Goal: Task Accomplishment & Management: Use online tool/utility

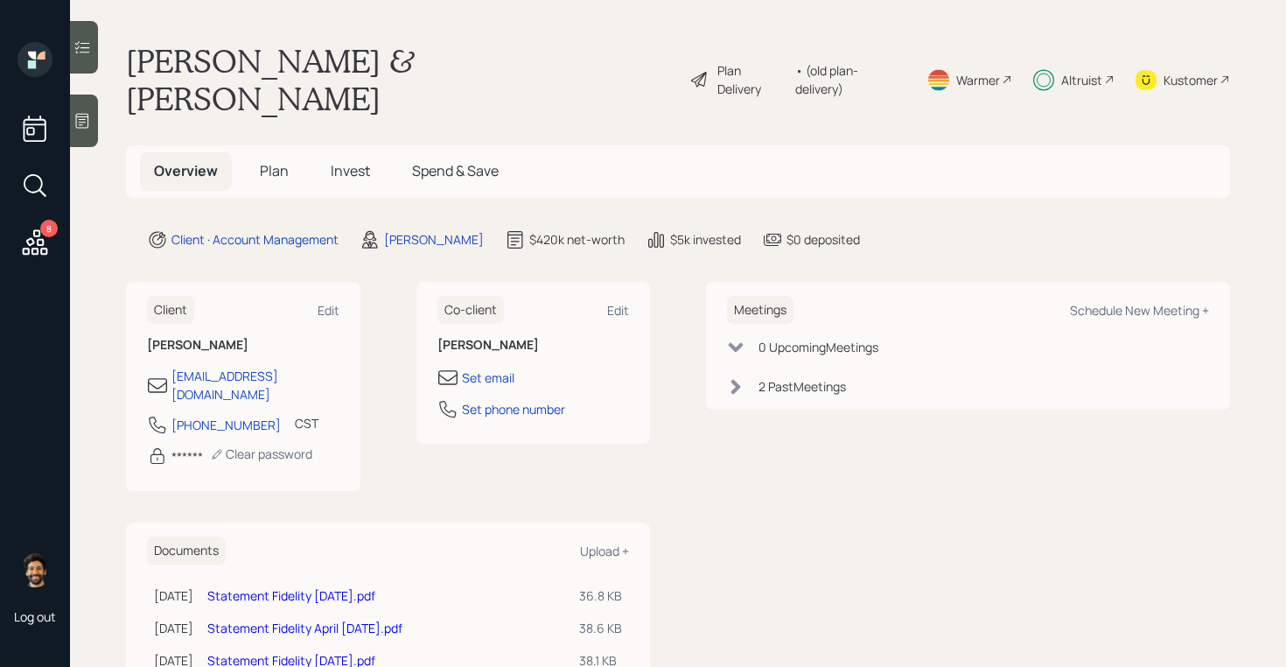
click at [1090, 71] on div "Altruist" at bounding box center [1081, 80] width 41 height 18
click at [31, 248] on icon at bounding box center [34, 242] width 31 height 31
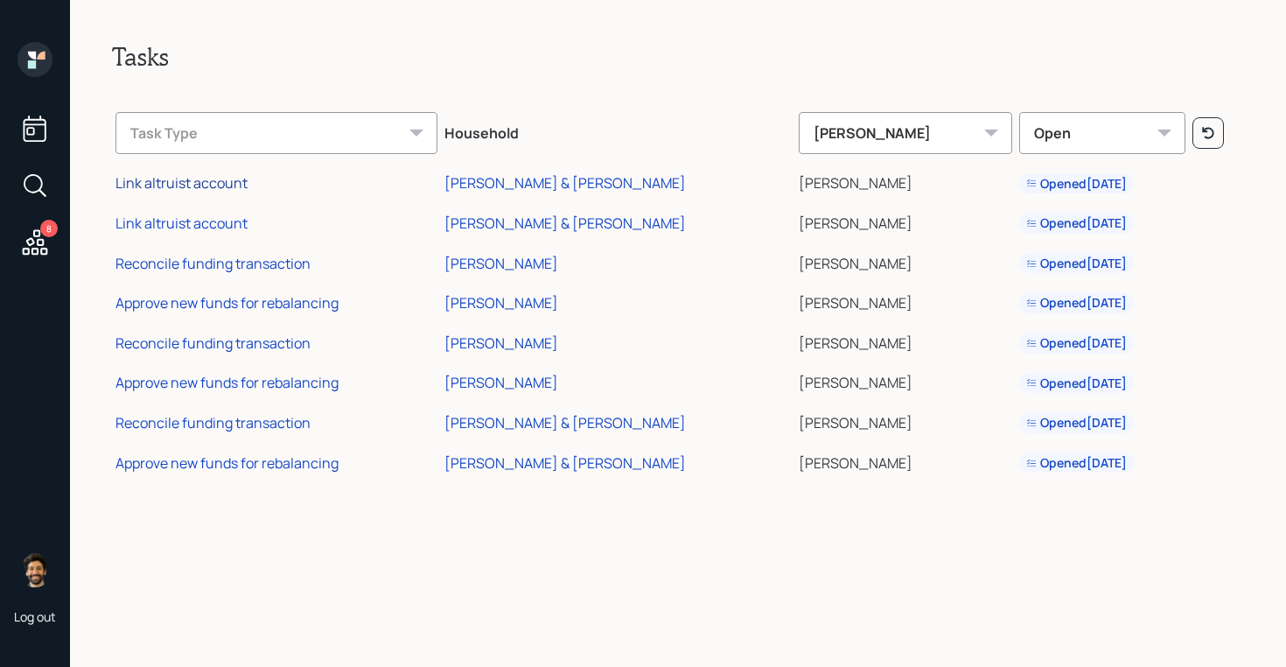
click at [201, 184] on div "Link altruist account" at bounding box center [181, 182] width 132 height 19
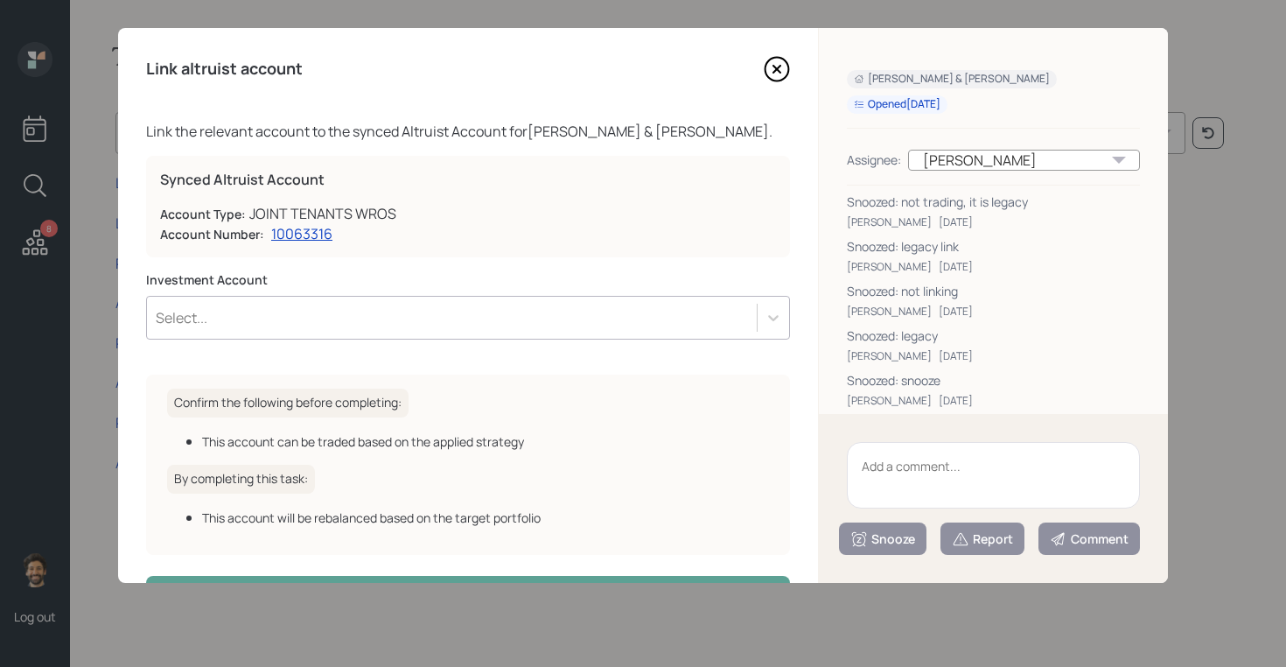
click at [367, 317] on div "Select..." at bounding box center [452, 318] width 610 height 30
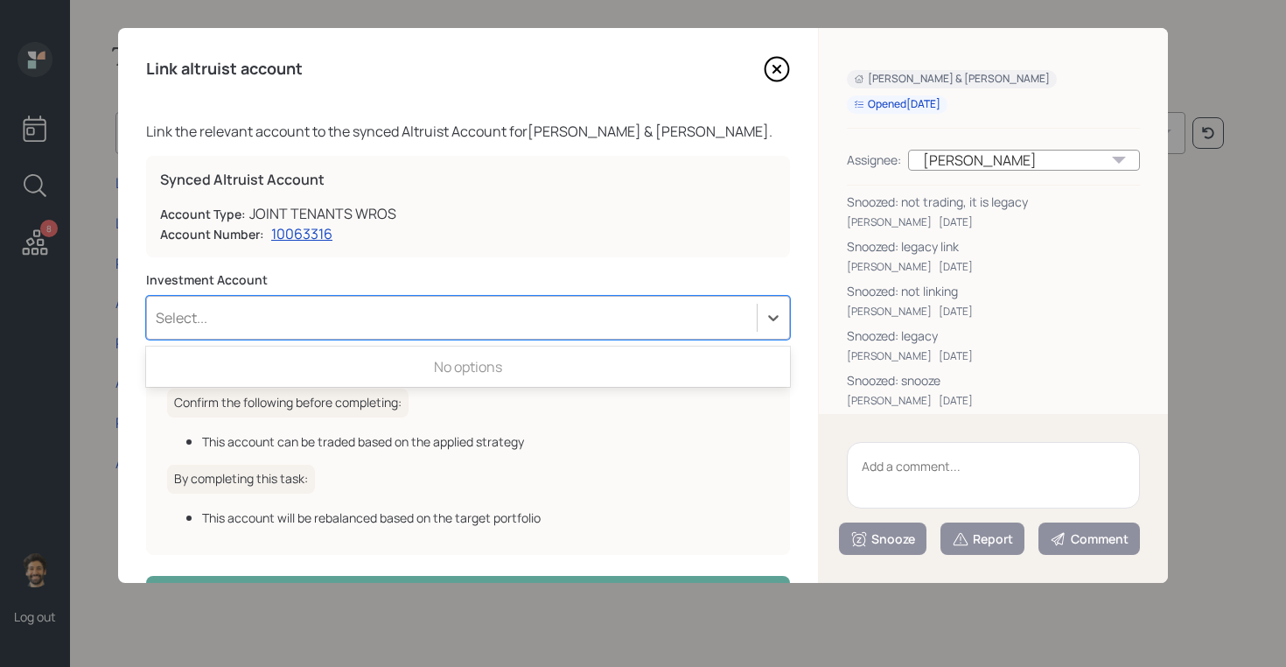
click at [402, 254] on div "Synced Altruist Account Account Type: JOINT TENANTS WROS Account Number: 100633…" at bounding box center [468, 206] width 644 height 101
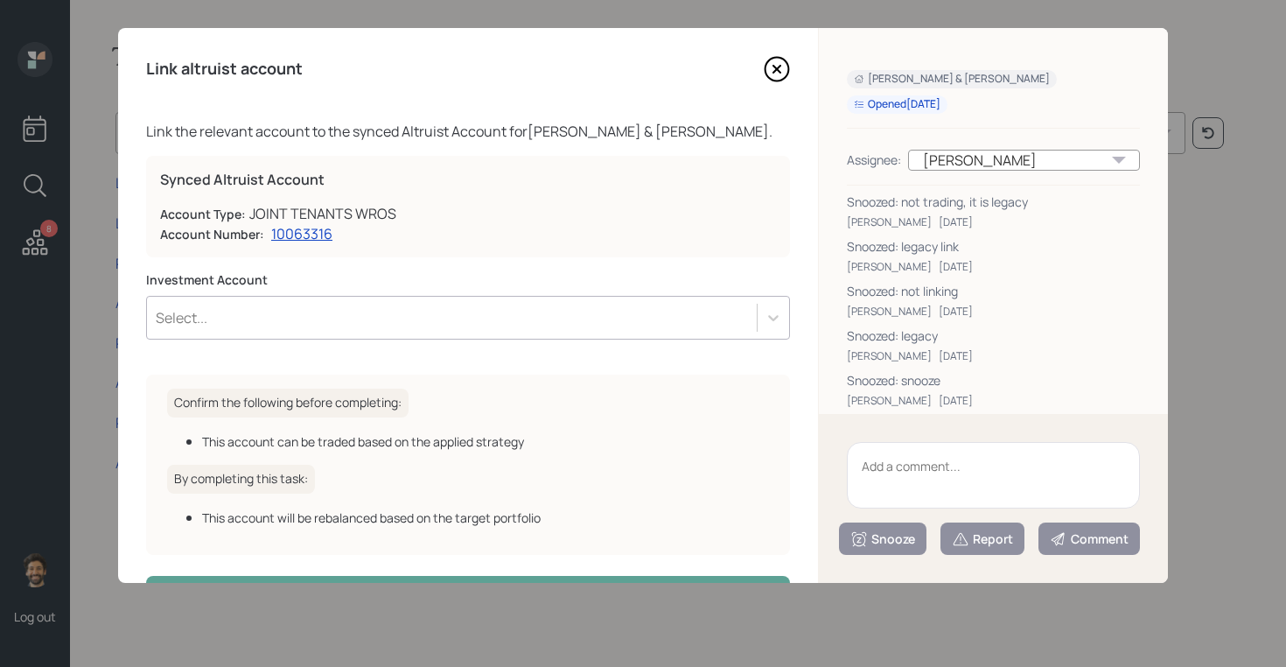
click at [909, 471] on textarea at bounding box center [993, 475] width 293 height 66
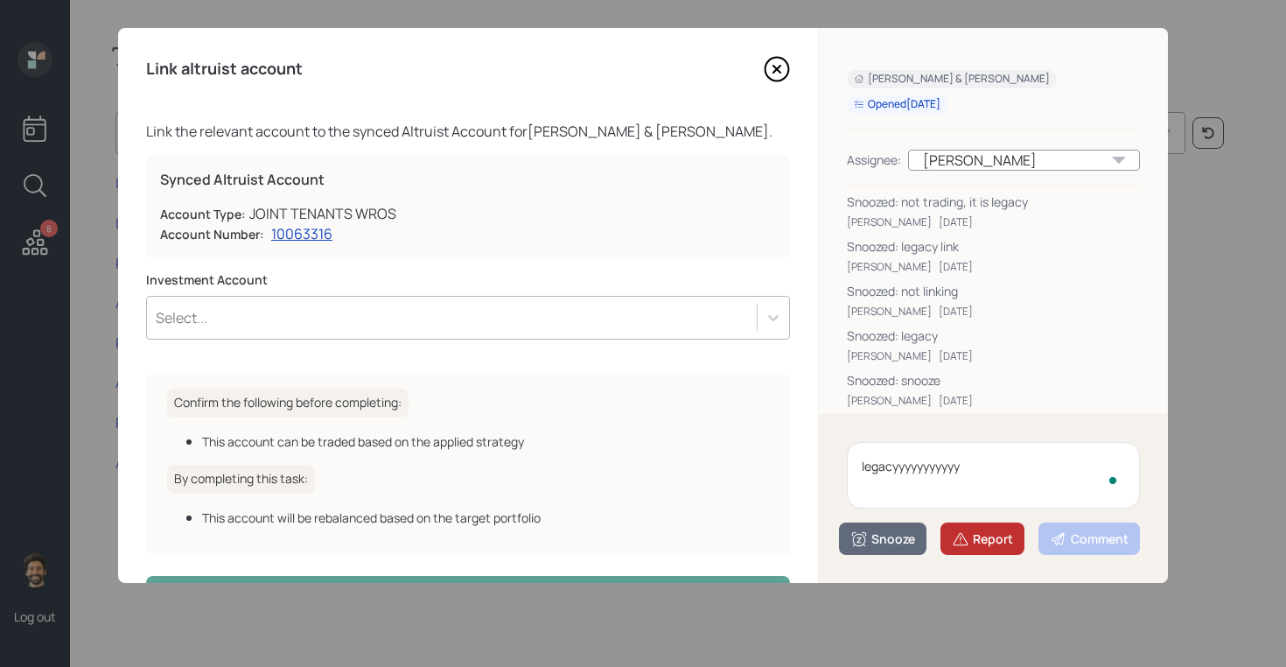
type textarea "legacyyyyyyyyyyy"
click at [998, 535] on div "Report" at bounding box center [982, 538] width 61 height 17
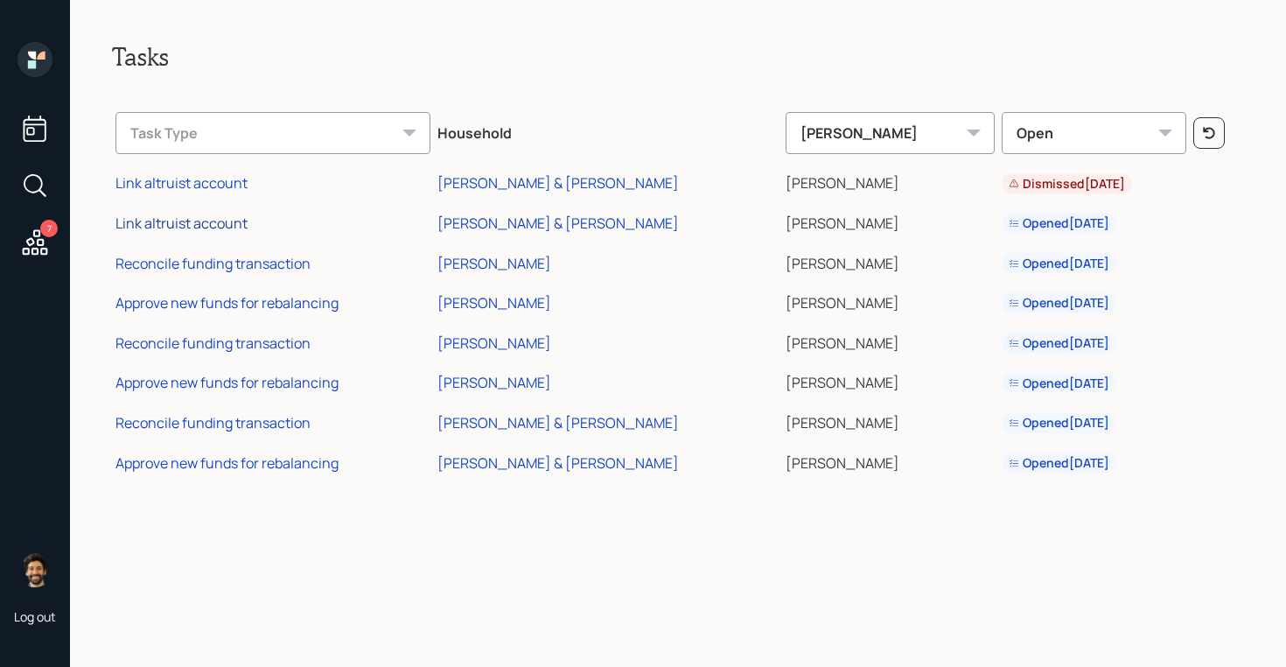
click at [187, 220] on div "Link altruist account" at bounding box center [181, 222] width 132 height 19
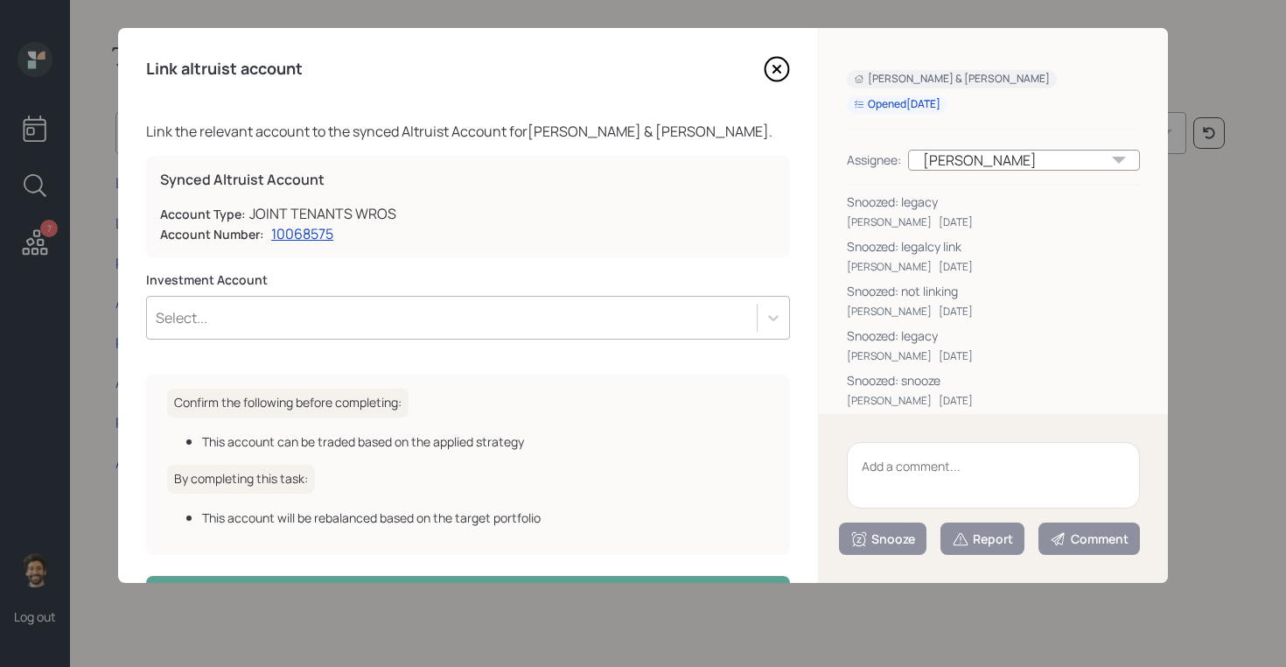
click at [940, 473] on textarea at bounding box center [993, 475] width 293 height 66
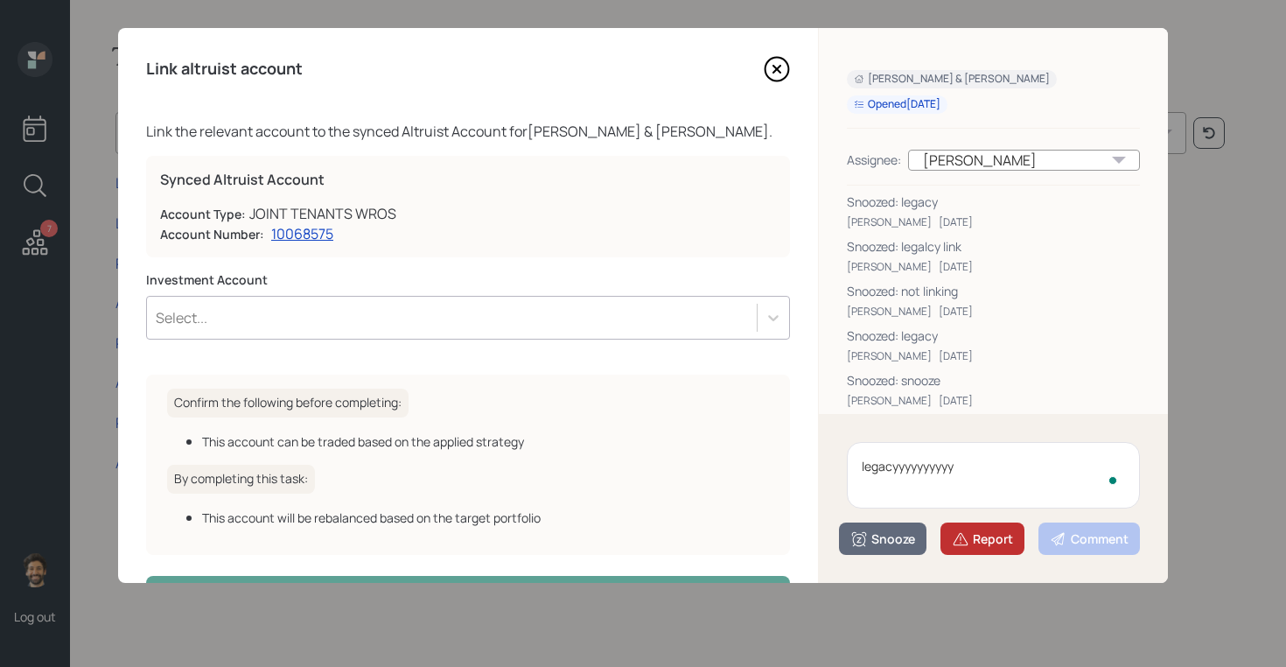
type textarea "legacyyyyyyyyyy"
click at [977, 527] on button "Report" at bounding box center [982, 538] width 84 height 32
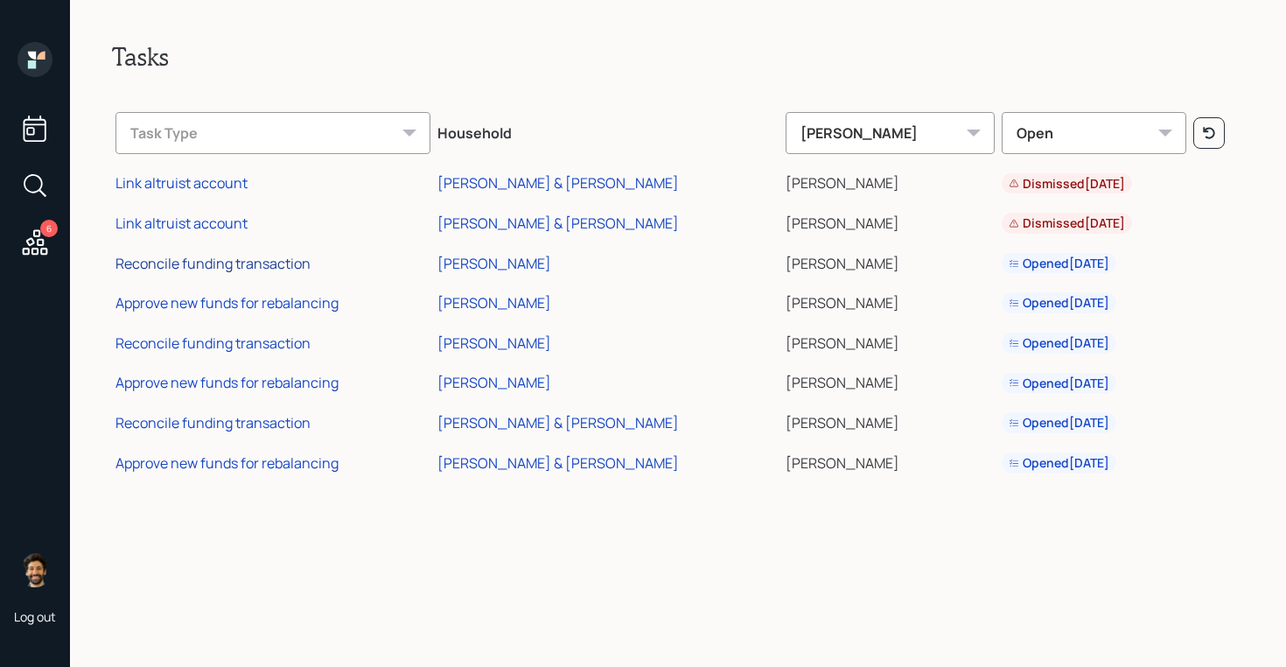
click at [261, 263] on div "Reconcile funding transaction" at bounding box center [212, 263] width 195 height 19
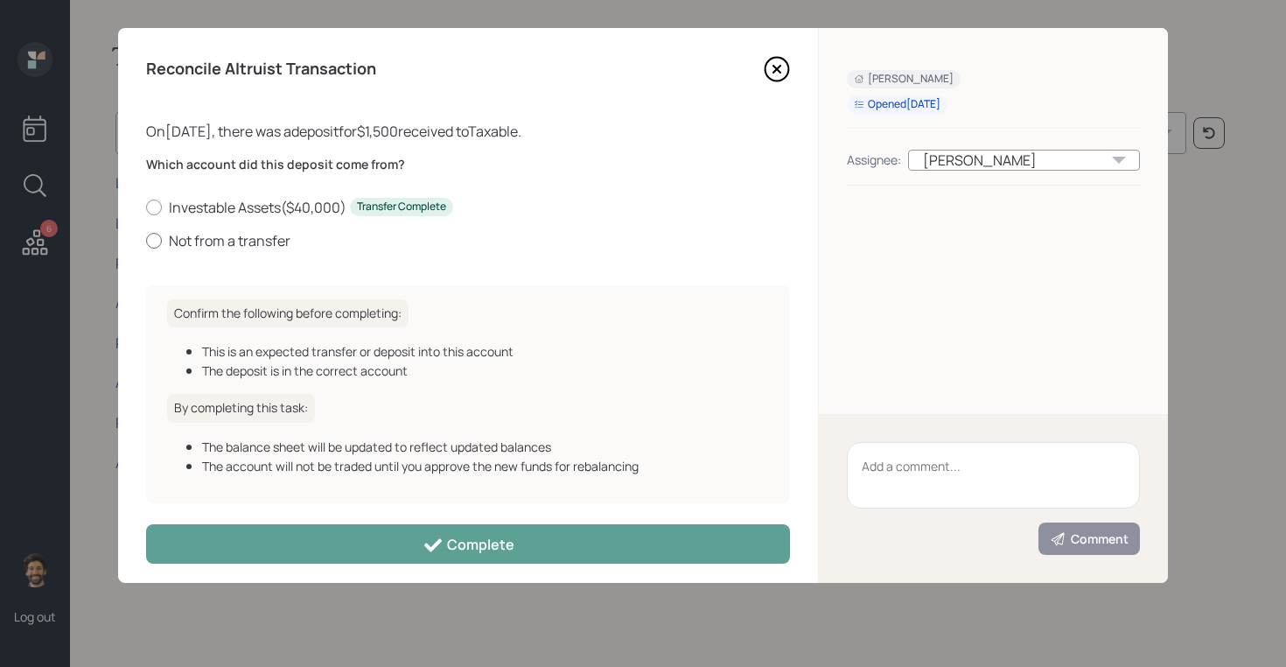
click at [207, 244] on label "Not from a transfer" at bounding box center [468, 240] width 644 height 19
click at [146, 241] on input "Not from a transfer" at bounding box center [145, 240] width 1 height 1
radio input "true"
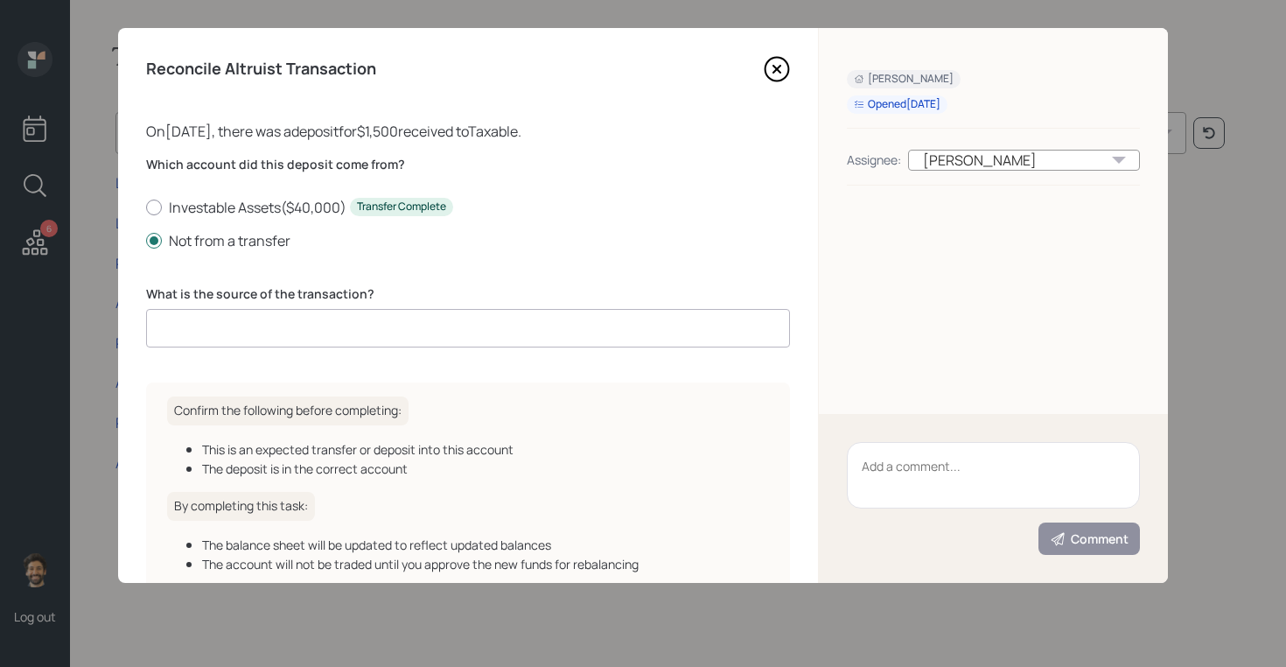
click at [283, 323] on input at bounding box center [468, 328] width 644 height 38
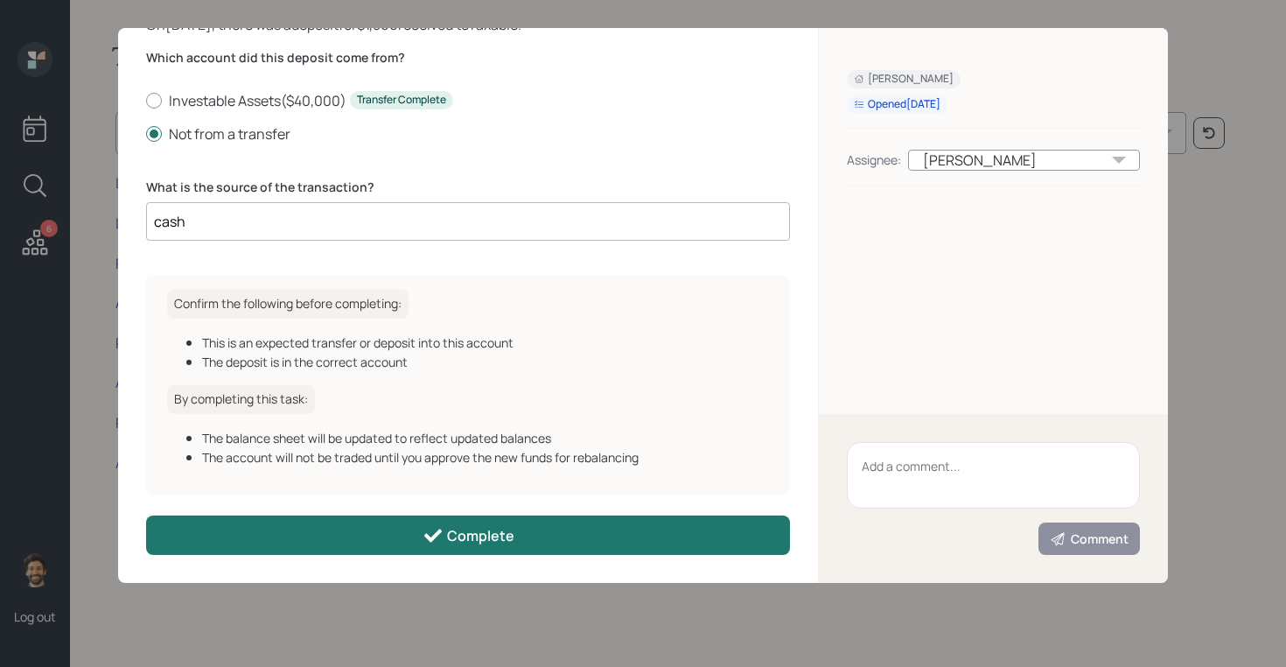
type input "cash"
click at [345, 526] on button "Complete" at bounding box center [468, 534] width 644 height 39
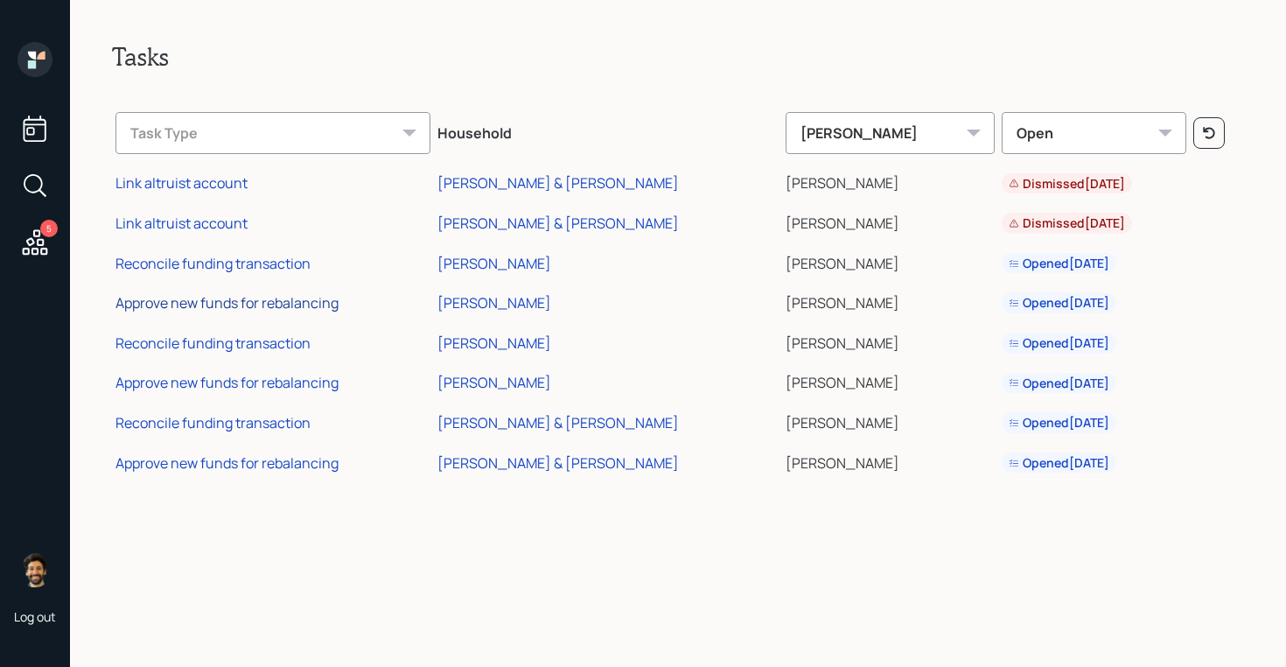
click at [208, 305] on div "Approve new funds for rebalancing" at bounding box center [226, 302] width 223 height 19
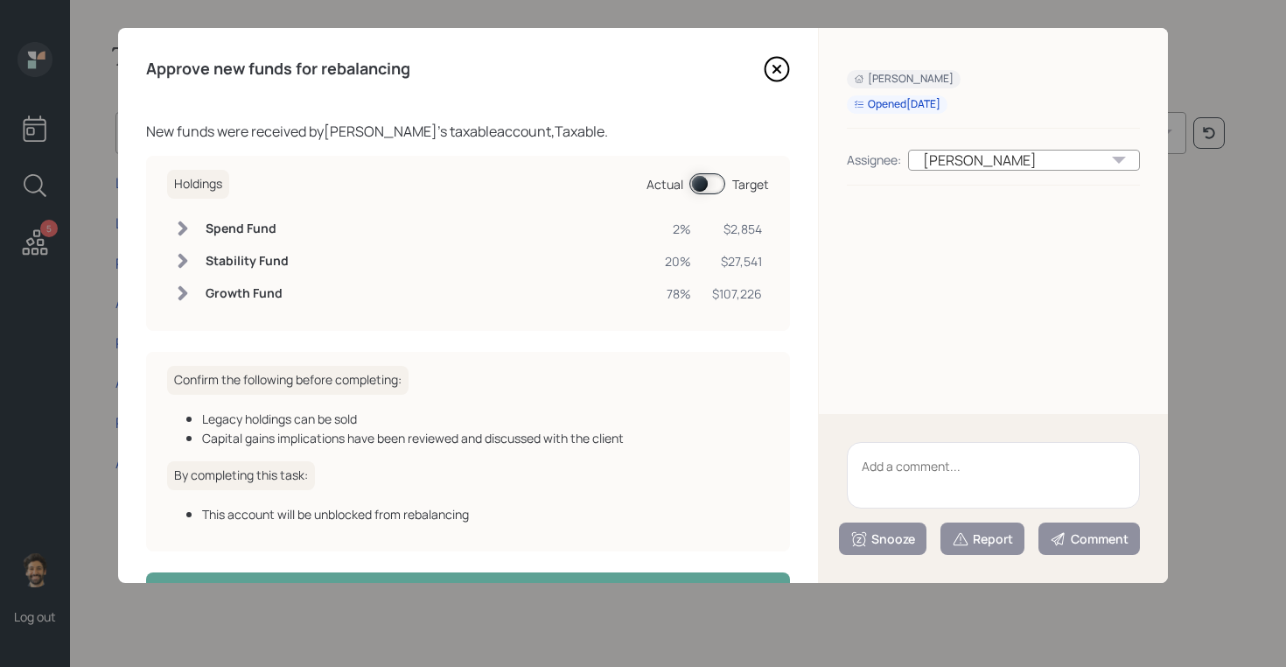
scroll to position [57, 0]
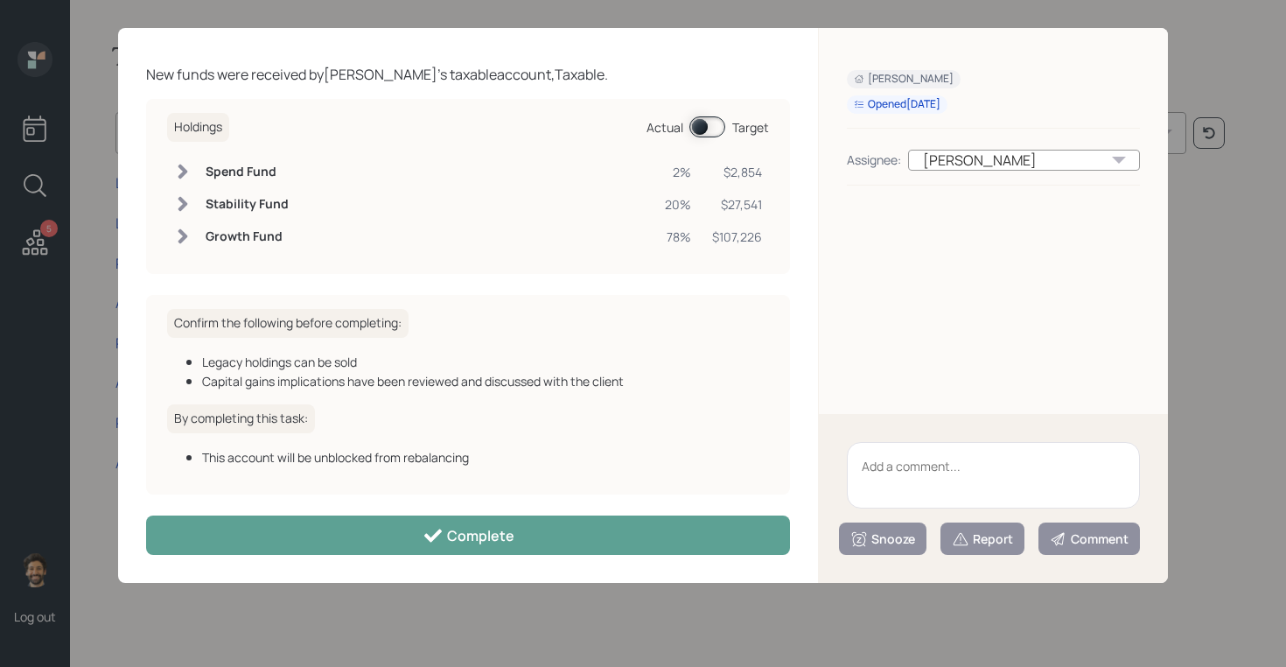
click at [392, 499] on div "Approve new funds for rebalancing New funds were received by [PERSON_NAME] 's t…" at bounding box center [468, 305] width 700 height 555
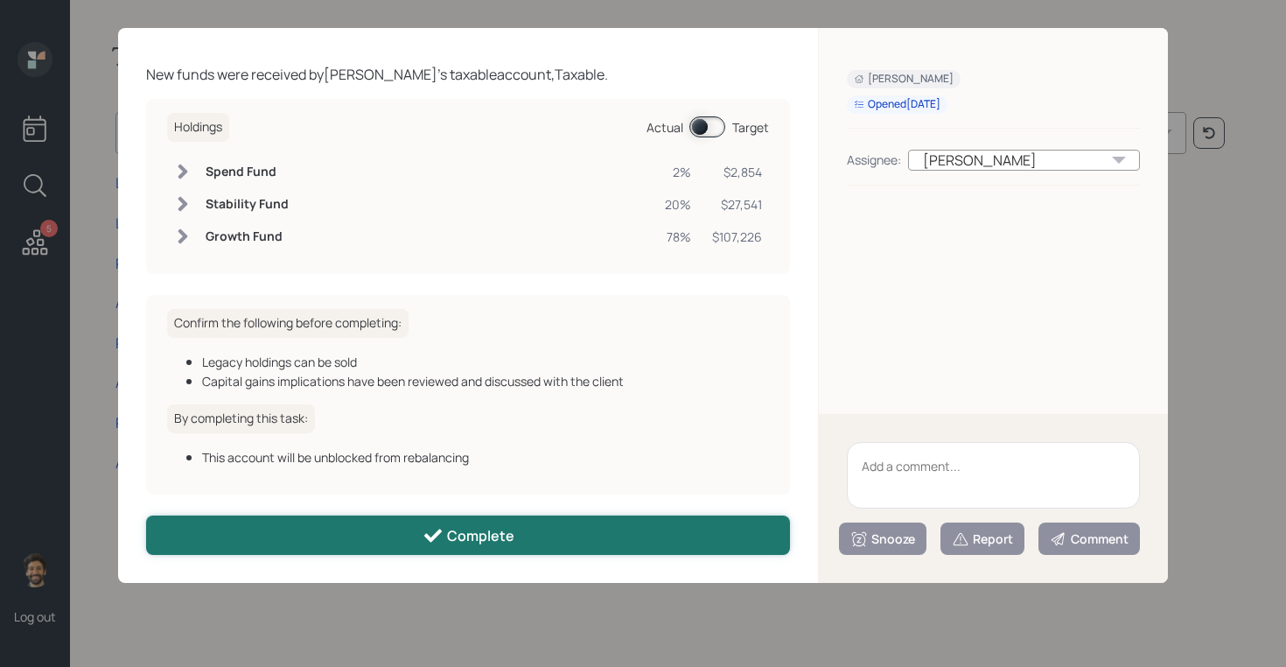
click at [393, 520] on button "Complete" at bounding box center [468, 534] width 644 height 39
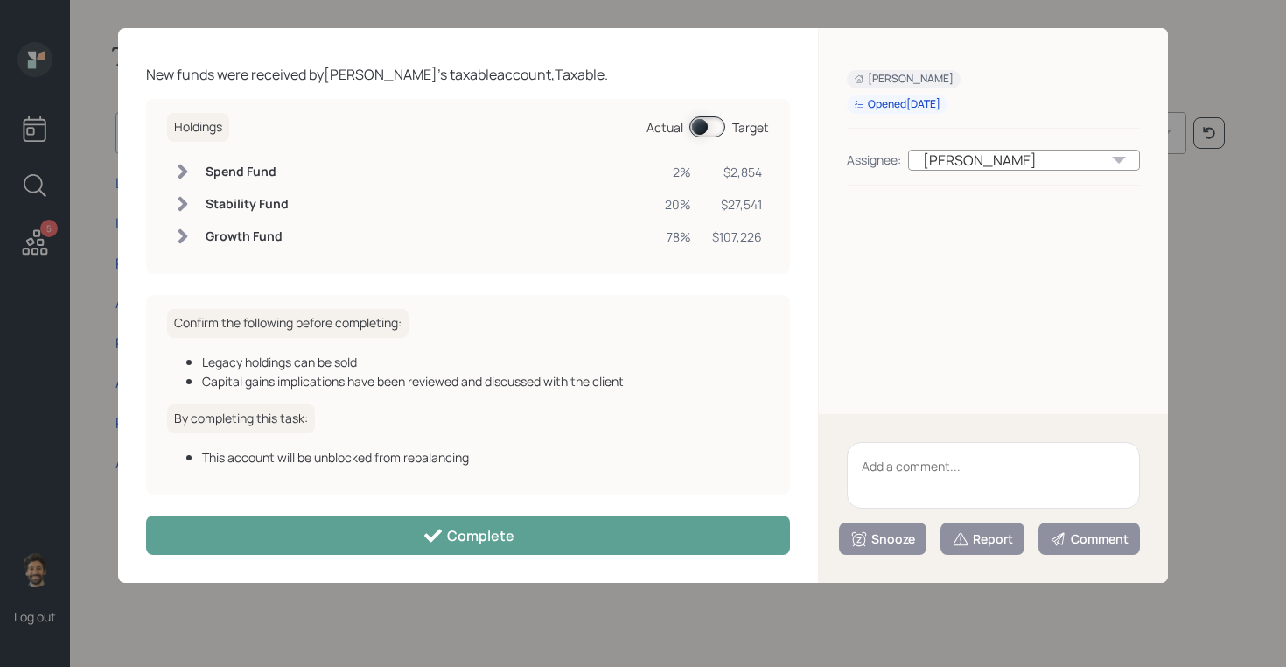
scroll to position [38, 0]
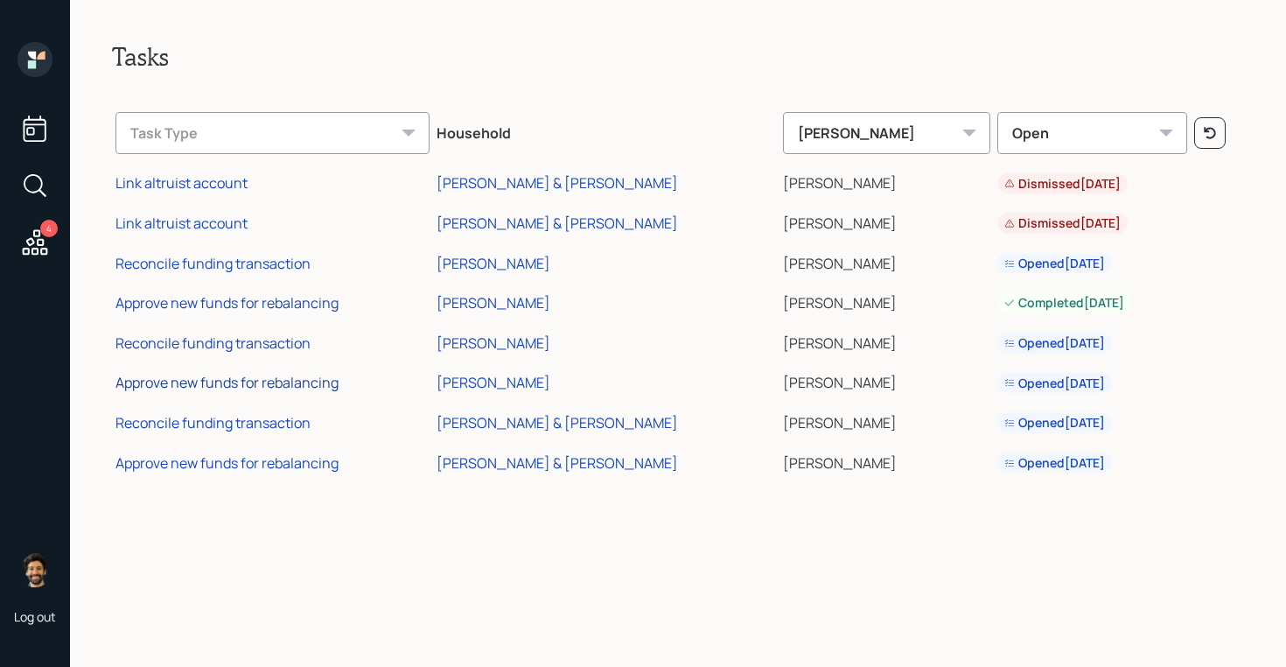
click at [190, 375] on div "Approve new funds for rebalancing" at bounding box center [226, 382] width 223 height 19
click at [274, 344] on div "Reconcile funding transaction" at bounding box center [212, 342] width 195 height 19
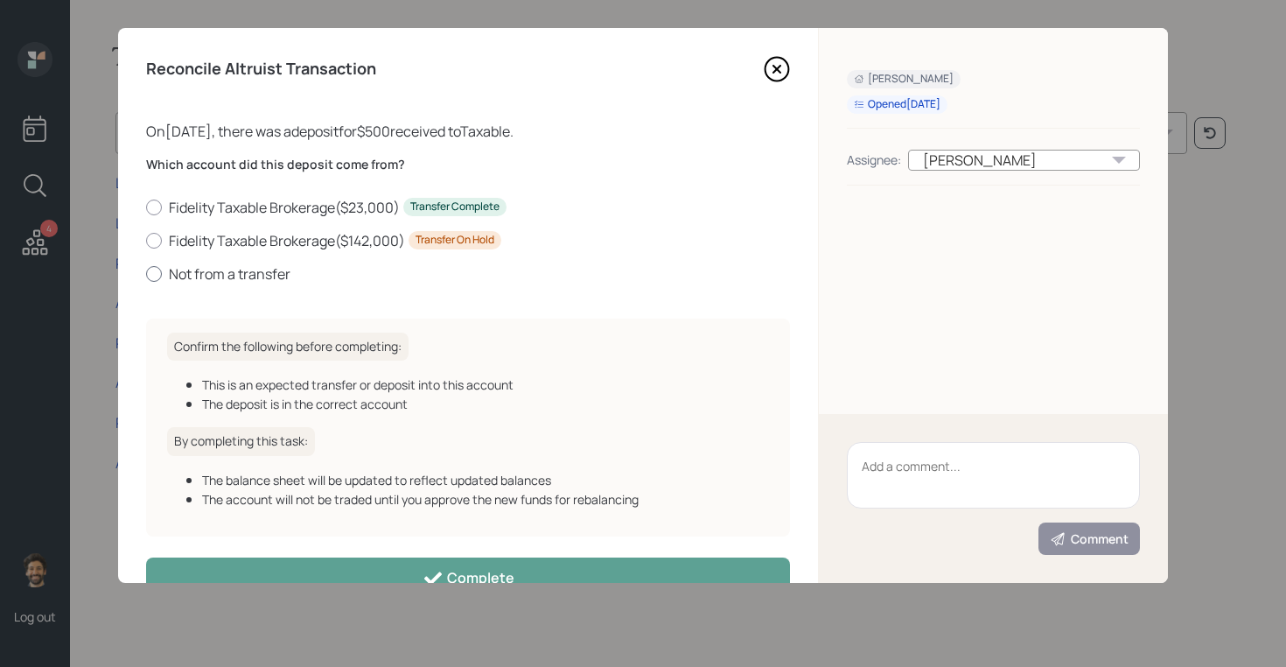
click at [198, 276] on label "Not from a transfer" at bounding box center [468, 273] width 644 height 19
click at [146, 274] on input "Not from a transfer" at bounding box center [145, 273] width 1 height 1
radio input "true"
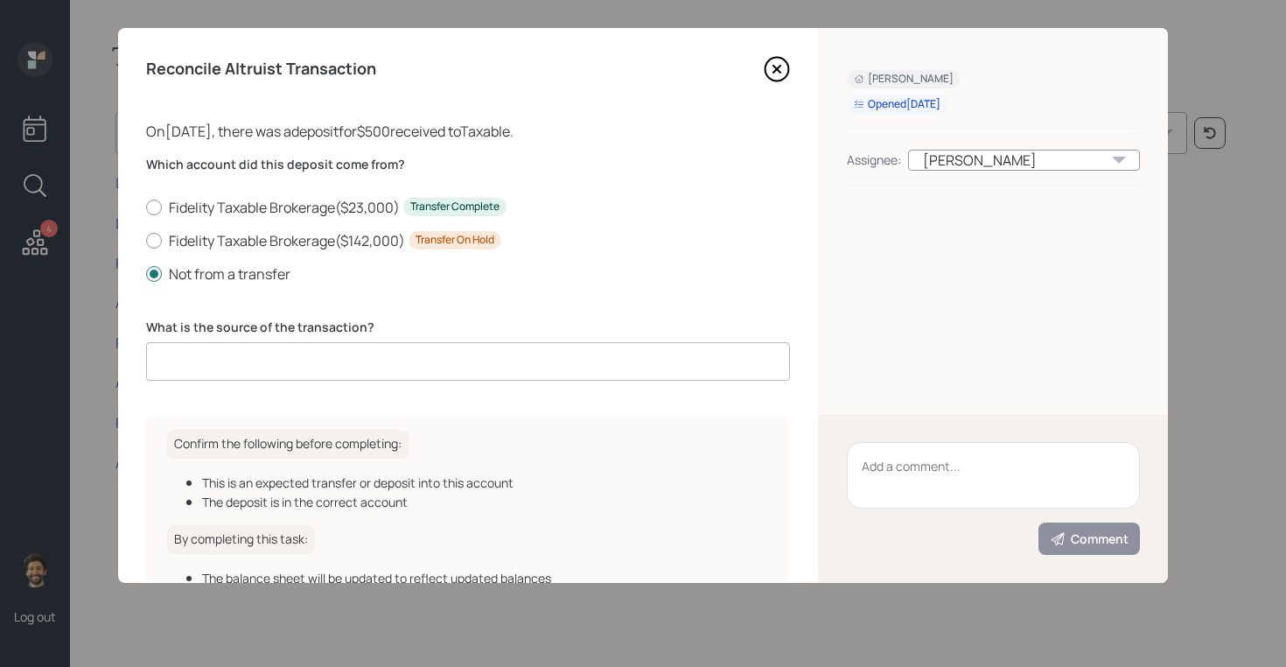
click at [281, 361] on input at bounding box center [468, 361] width 644 height 38
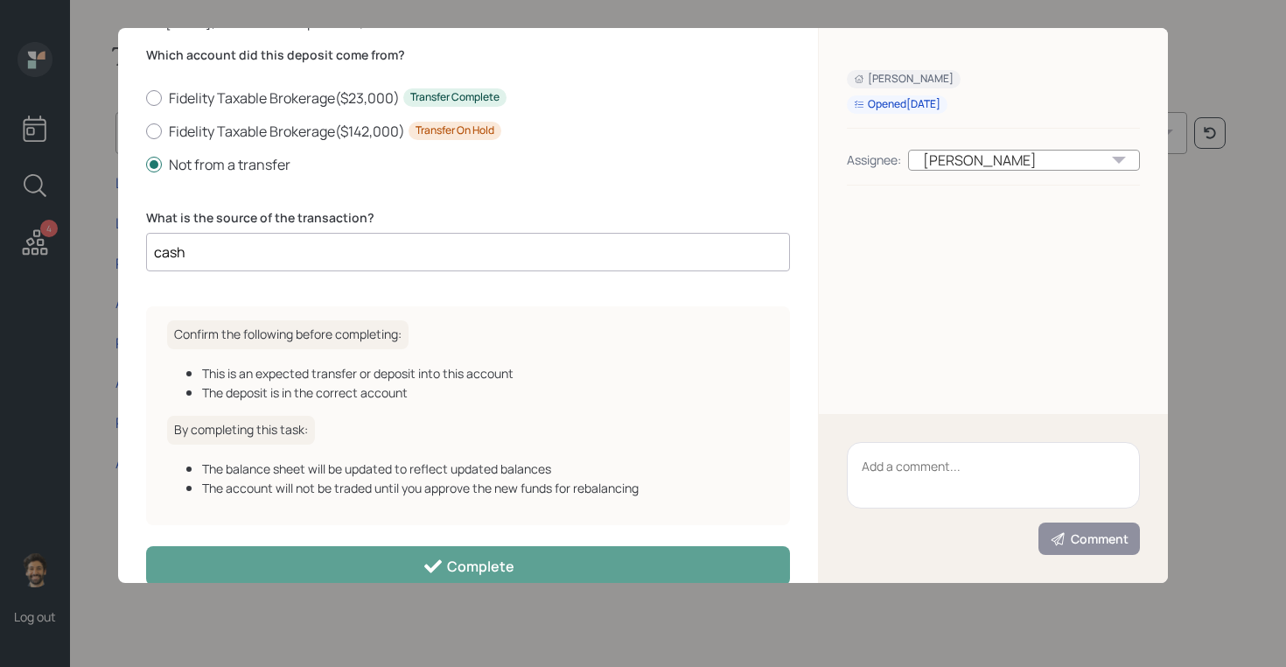
scroll to position [141, 0]
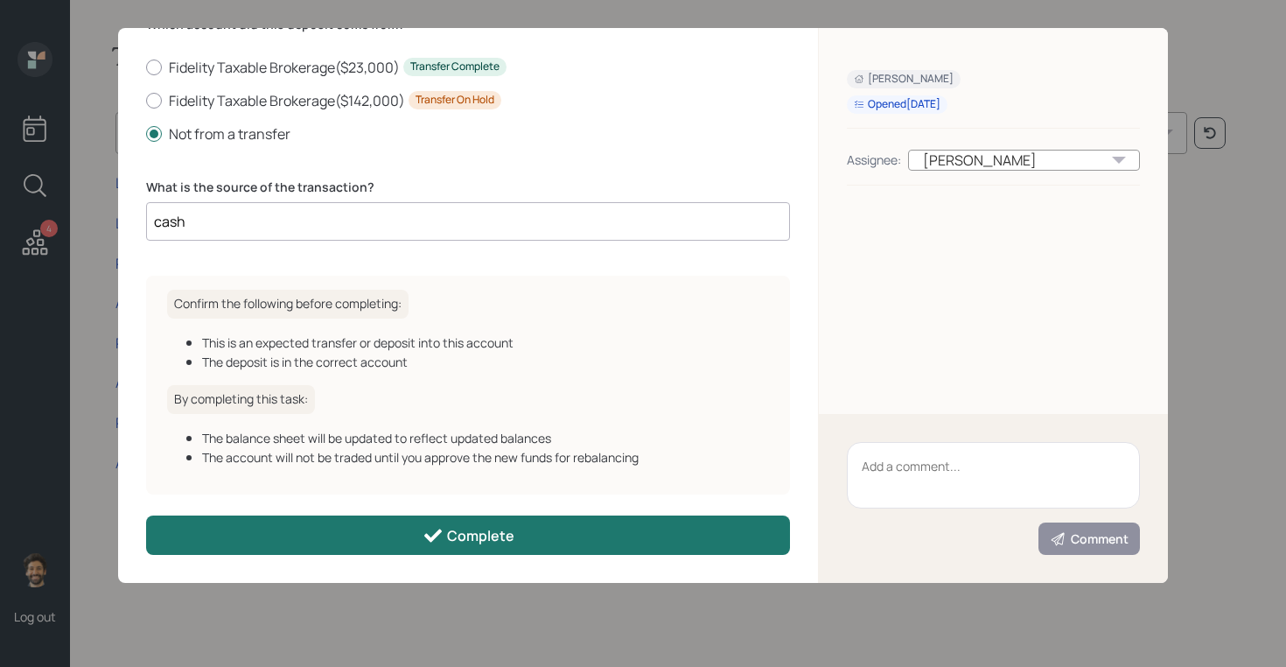
type input "cash"
click at [363, 521] on button "Complete" at bounding box center [468, 534] width 644 height 39
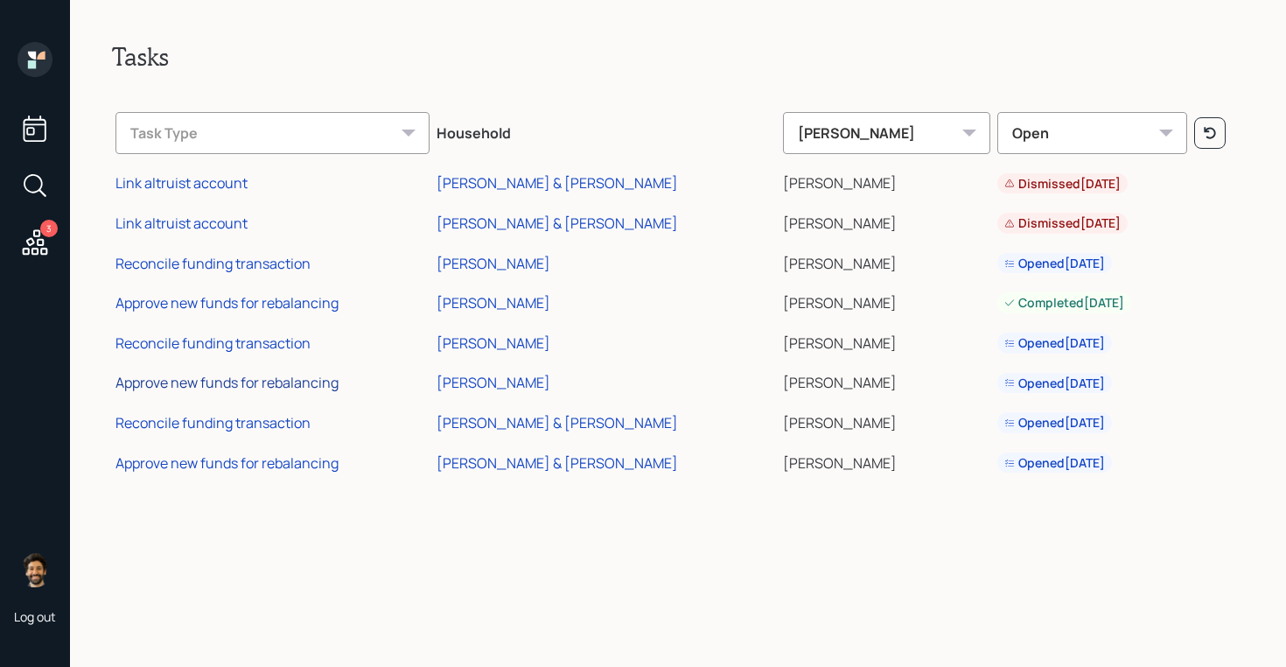
click at [182, 380] on div "Approve new funds for rebalancing" at bounding box center [226, 382] width 223 height 19
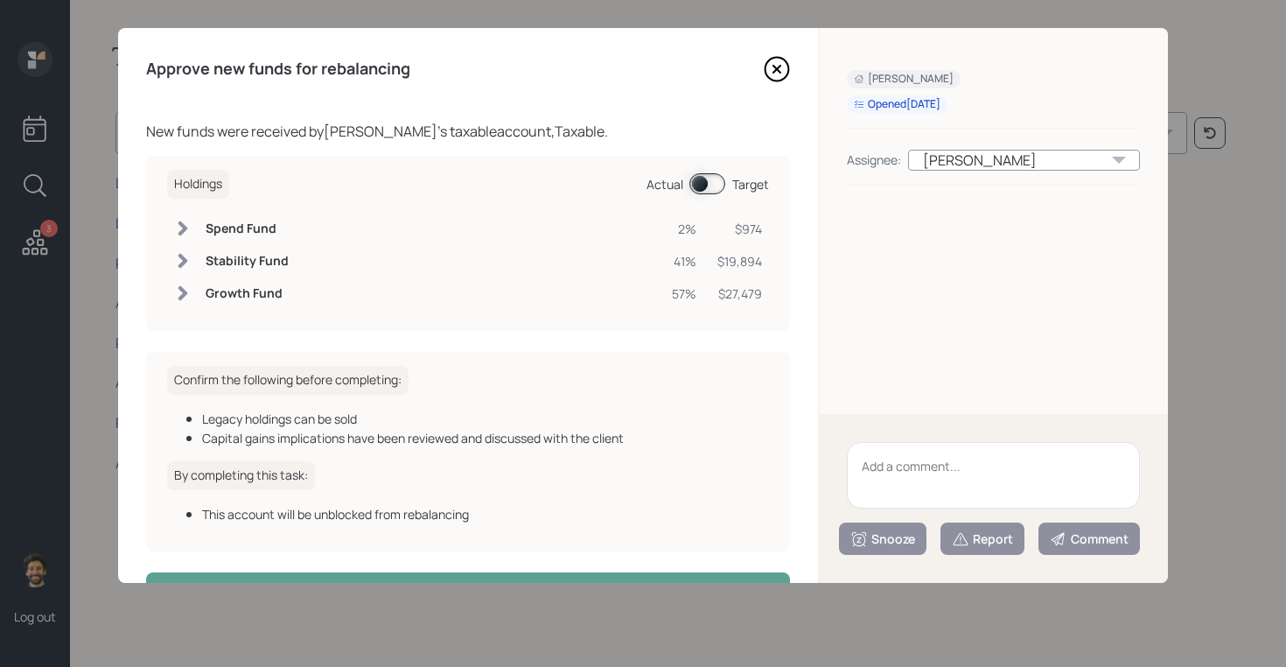
scroll to position [57, 0]
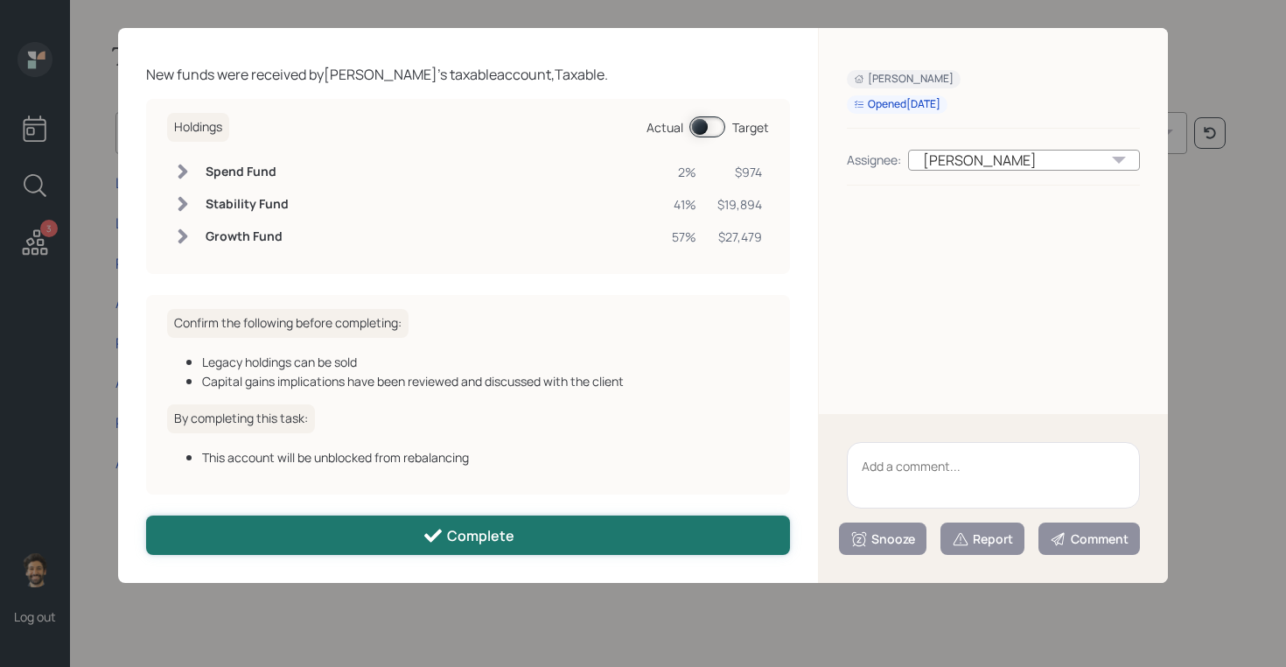
click at [304, 526] on button "Complete" at bounding box center [468, 534] width 644 height 39
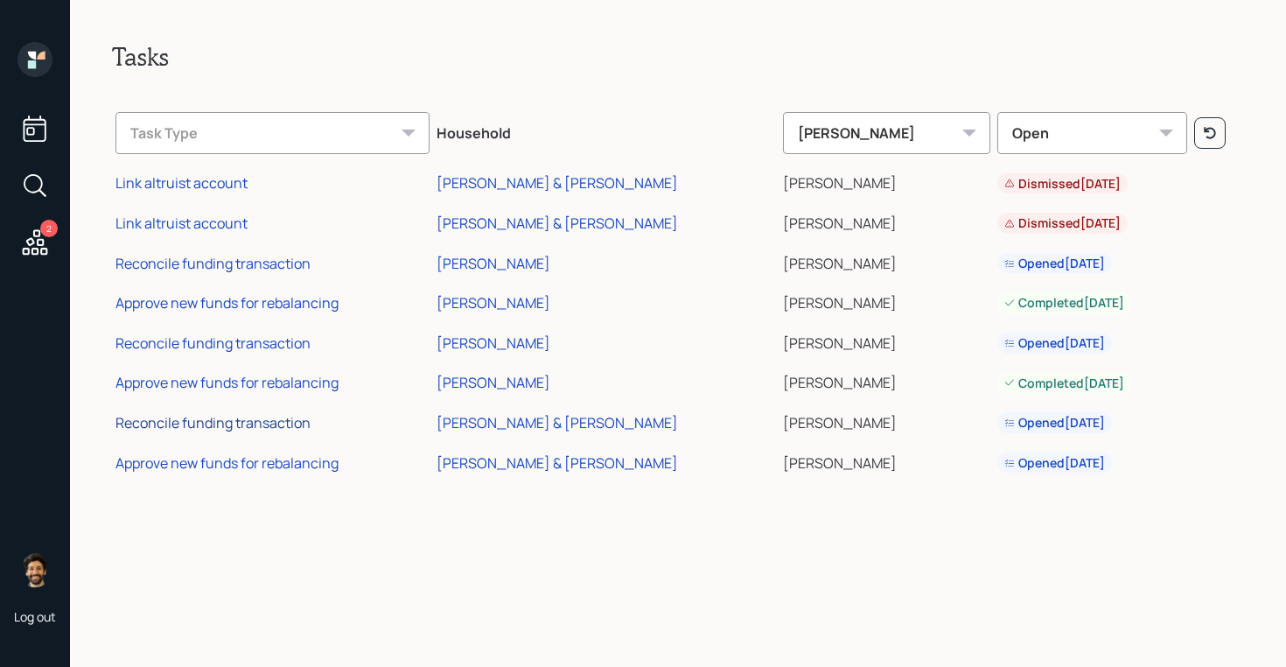
click at [219, 421] on div "Reconcile funding transaction" at bounding box center [212, 422] width 195 height 19
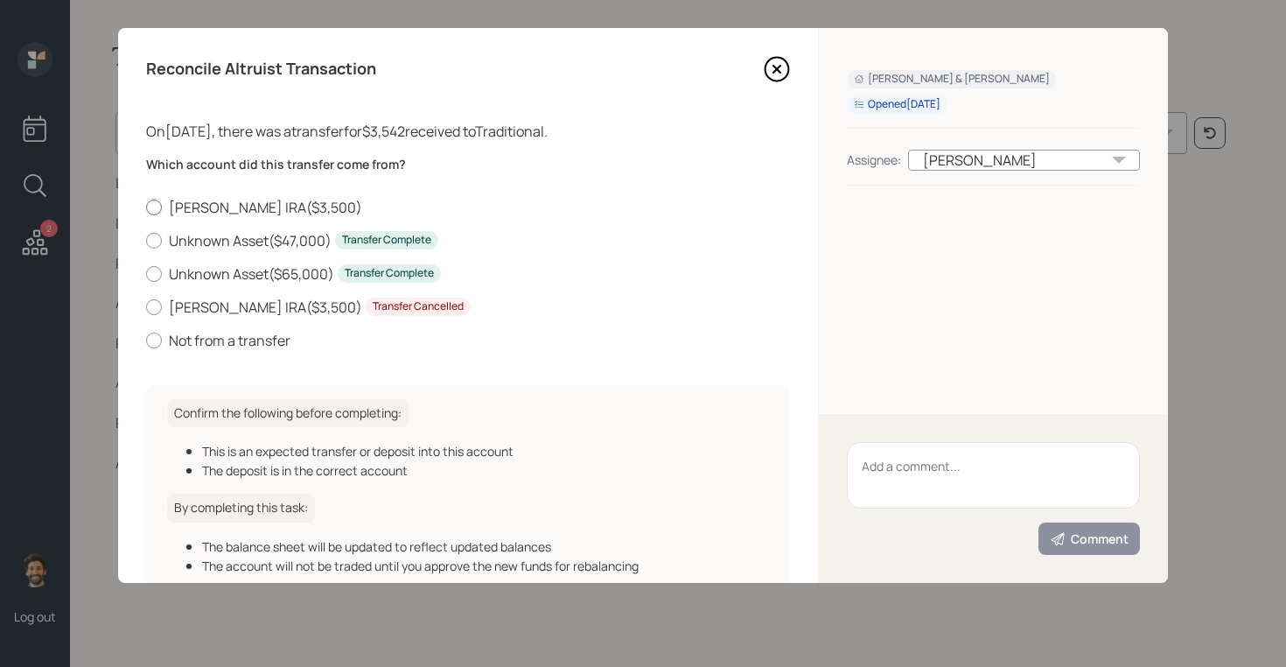
click at [199, 204] on label "[PERSON_NAME] IRA ( $3,500 )" at bounding box center [468, 207] width 644 height 19
click at [146, 206] on input "[PERSON_NAME] IRA ( $3,500 )" at bounding box center [145, 206] width 1 height 1
radio input "true"
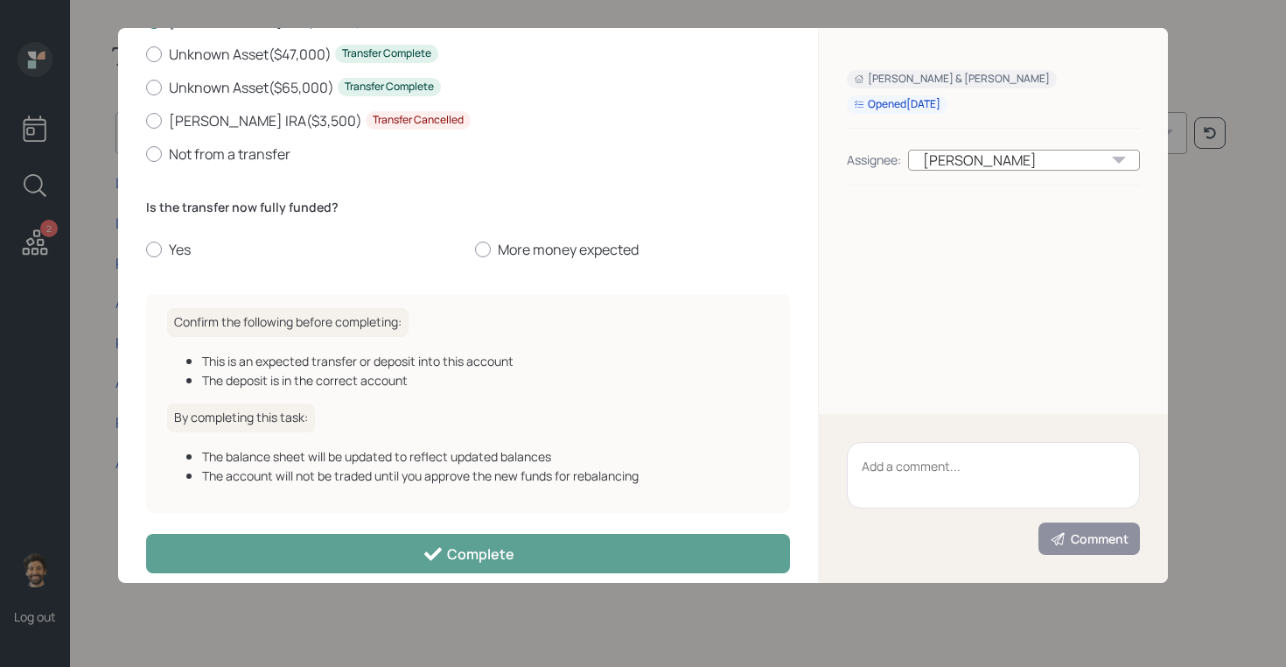
scroll to position [206, 0]
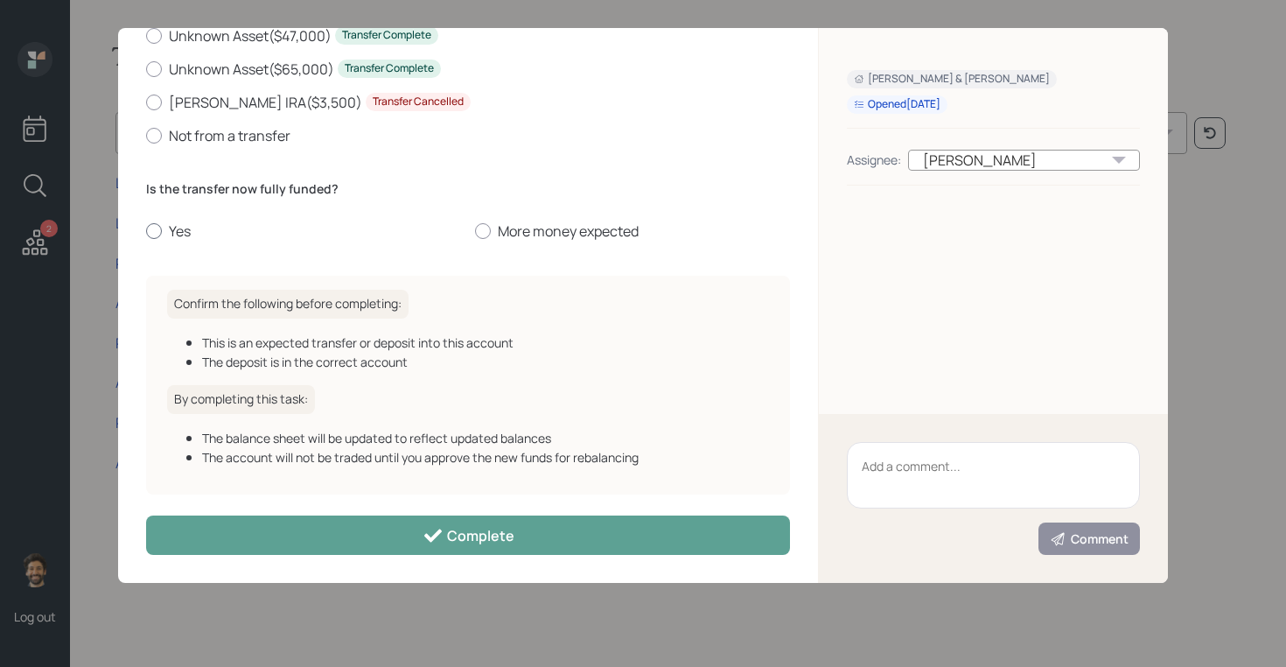
click at [166, 236] on label "Yes" at bounding box center [303, 230] width 315 height 19
click at [146, 232] on input "Yes" at bounding box center [145, 231] width 1 height 1
radio input "true"
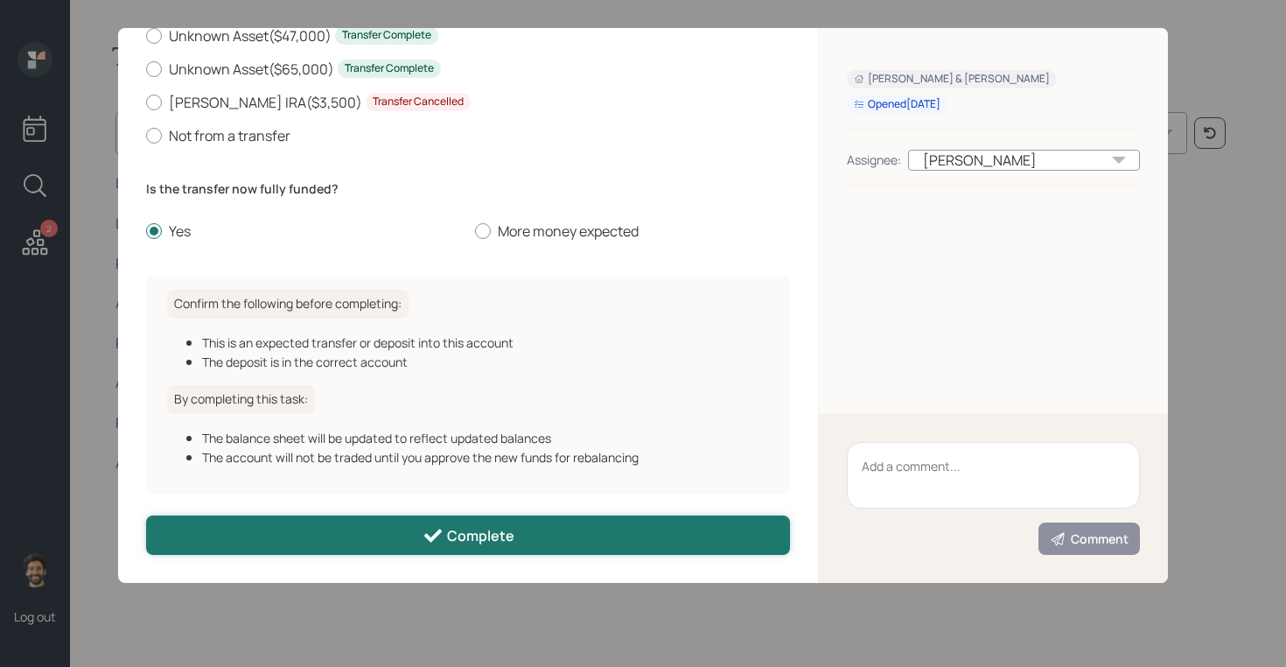
click at [334, 538] on button "Complete" at bounding box center [468, 534] width 644 height 39
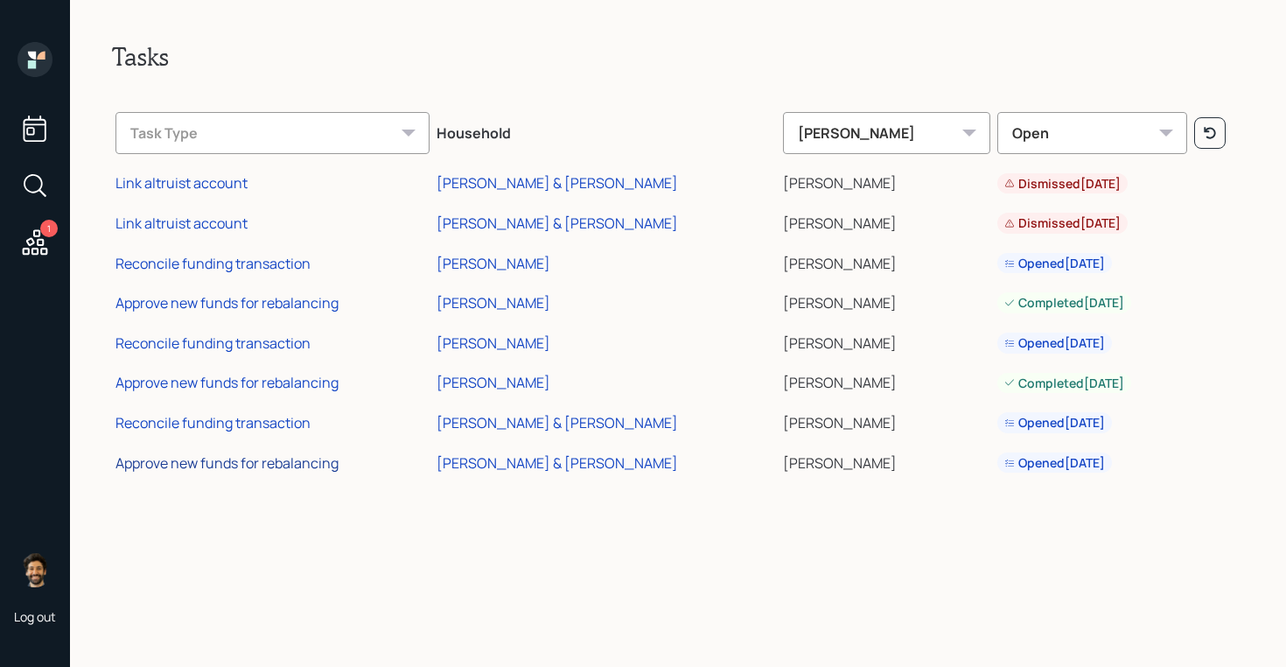
click at [248, 462] on div "Approve new funds for rebalancing" at bounding box center [226, 462] width 223 height 19
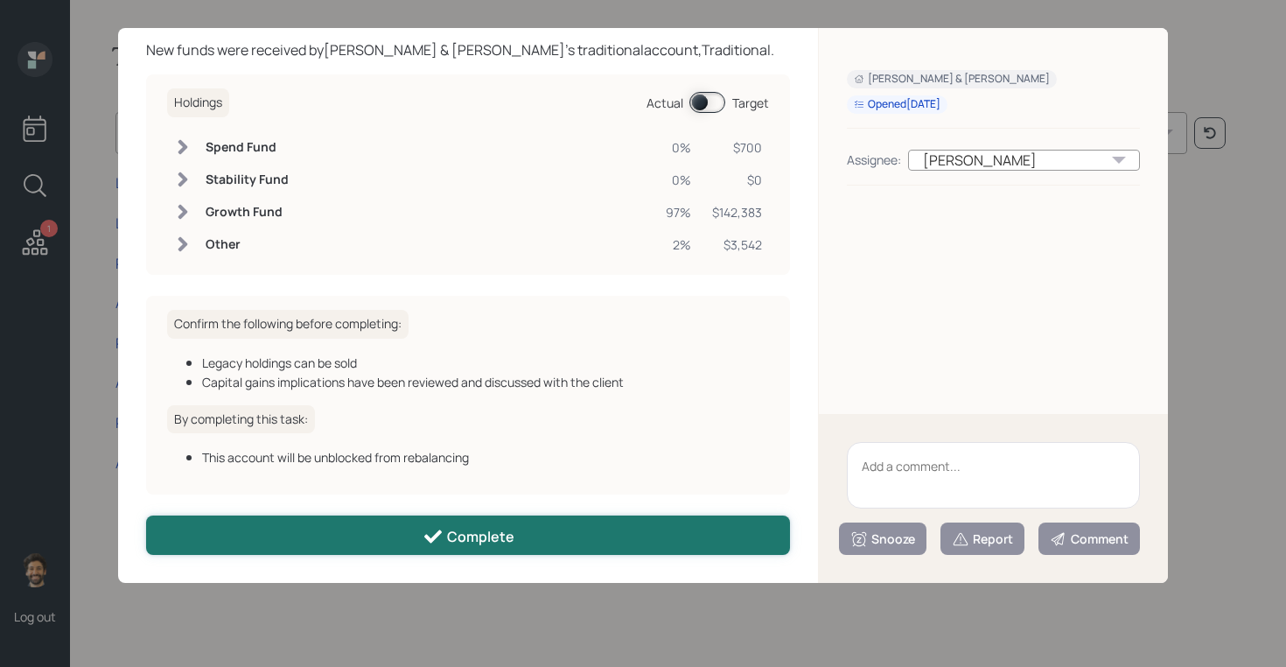
click at [375, 537] on button "Complete" at bounding box center [468, 534] width 644 height 39
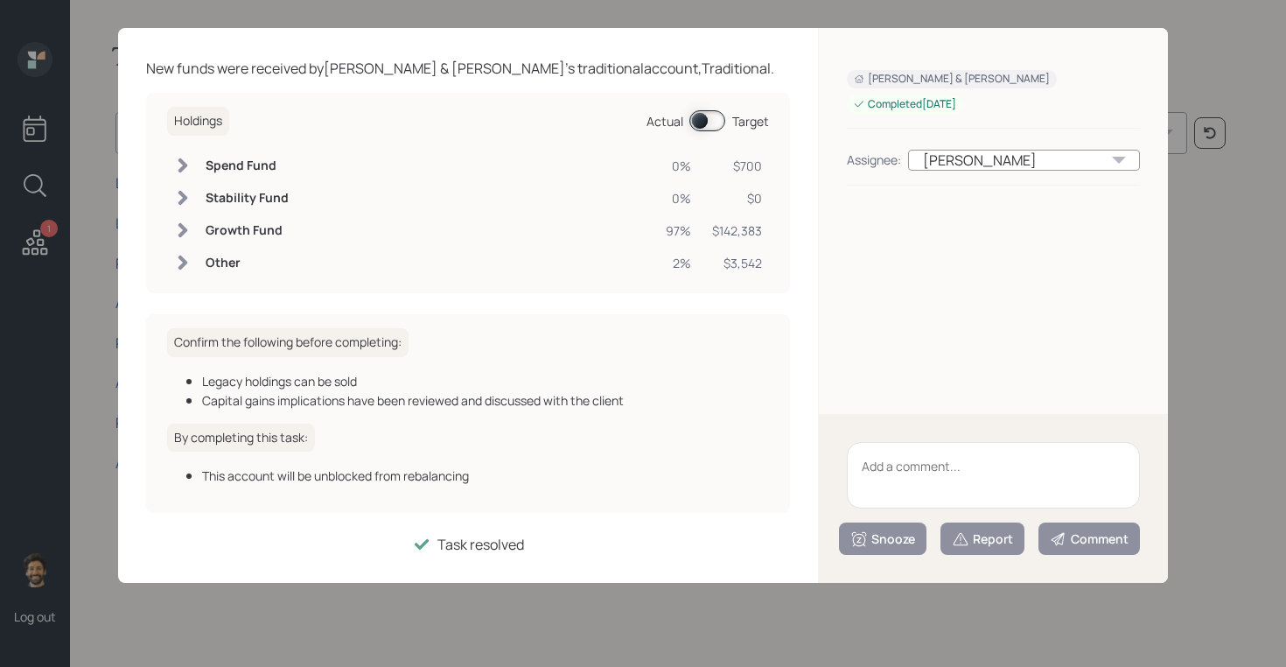
scroll to position [63, 0]
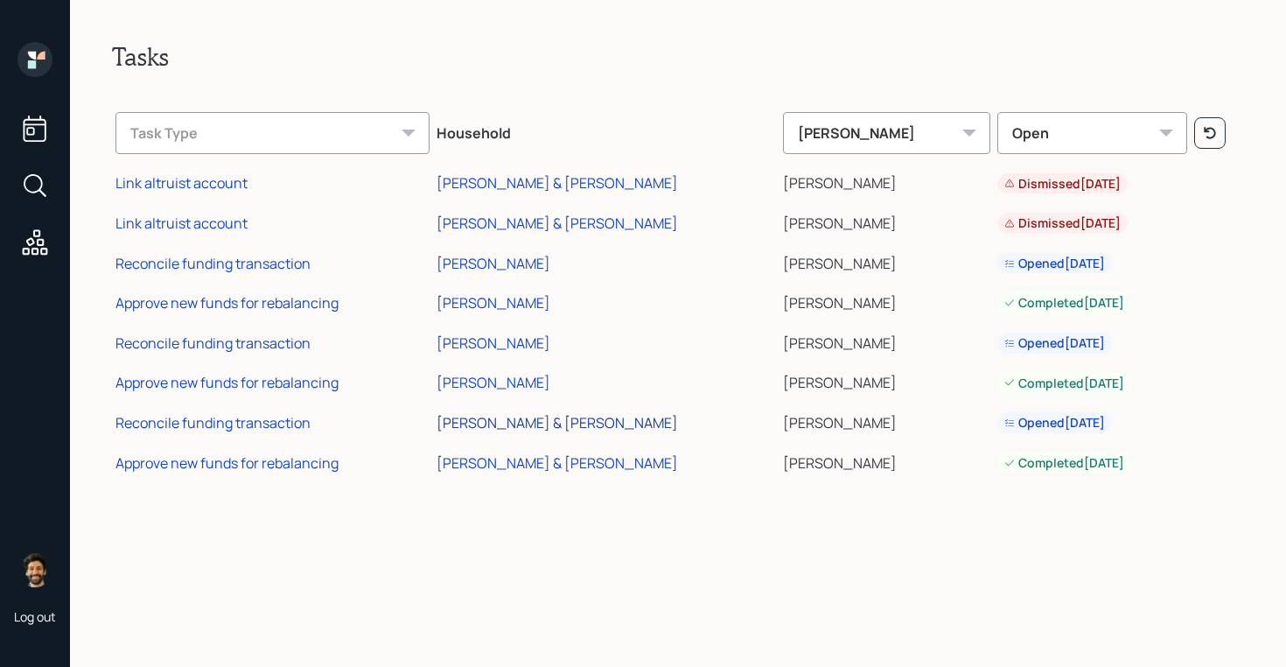
click at [584, 413] on div "[PERSON_NAME] & [PERSON_NAME]" at bounding box center [556, 422] width 241 height 19
